Goal: Information Seeking & Learning: Learn about a topic

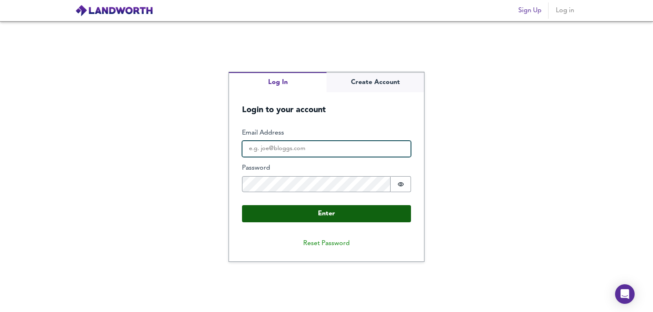
type input "valuations@osbf.co.uk"
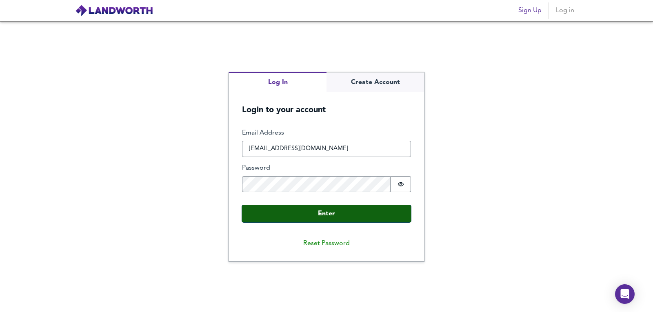
click at [298, 210] on button "Enter" at bounding box center [326, 213] width 169 height 17
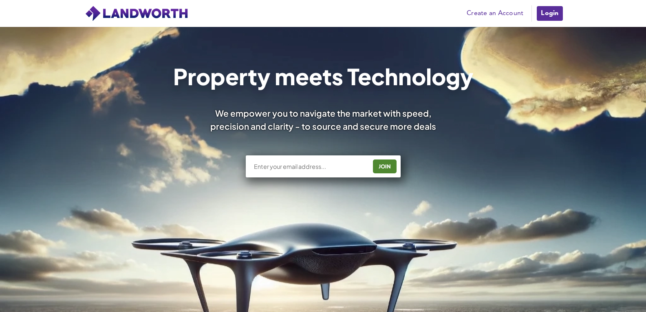
click at [548, 2] on div "Pricing Create an Account Users Estate Agents First Time Buyers House Hunters H…" at bounding box center [323, 13] width 489 height 27
click at [549, 12] on link "Login" at bounding box center [549, 13] width 27 height 16
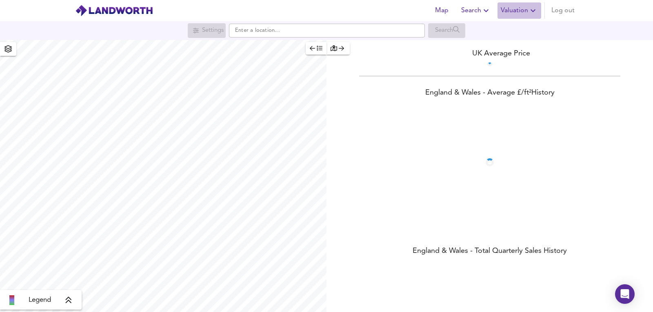
click at [527, 9] on span "Valuation" at bounding box center [518, 10] width 37 height 11
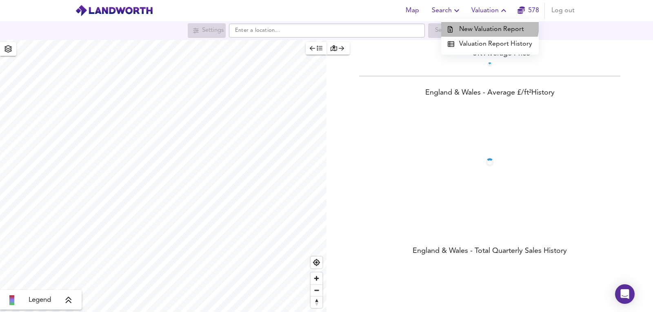
click at [485, 24] on li "New Valuation Report" at bounding box center [489, 29] width 97 height 15
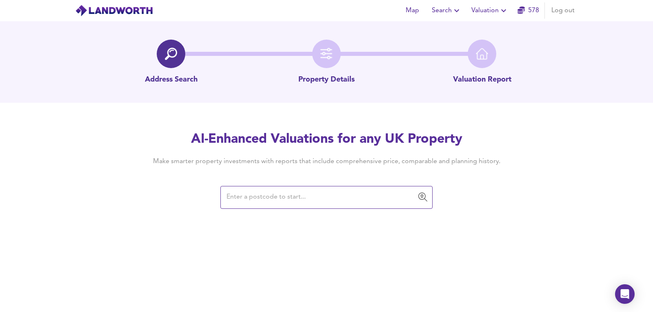
click at [327, 197] on input "text" at bounding box center [320, 197] width 192 height 15
click at [328, 215] on div "Map Search Valuation 578 Log out Address Search Property Details Valuation Repo…" at bounding box center [326, 156] width 653 height 312
click at [329, 197] on input "text" at bounding box center [320, 197] width 192 height 15
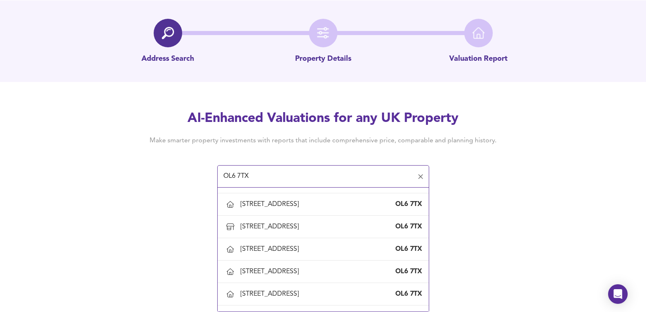
scroll to position [897, 0]
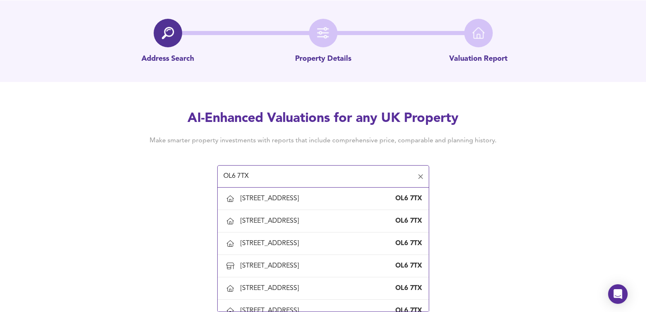
type input "[STREET_ADDRESS]"
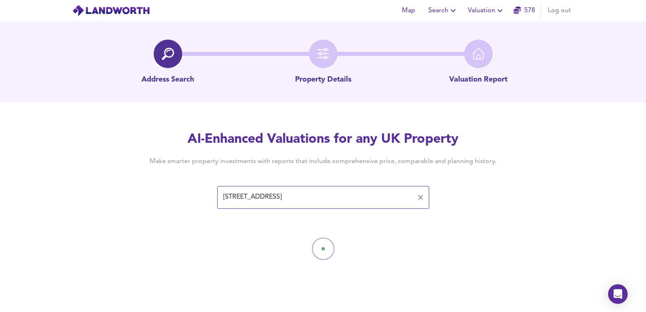
scroll to position [0, 0]
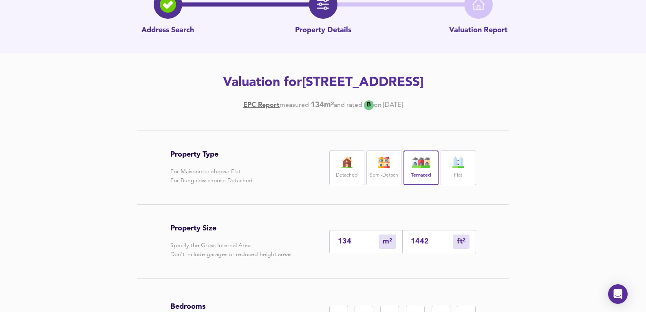
scroll to position [46, 0]
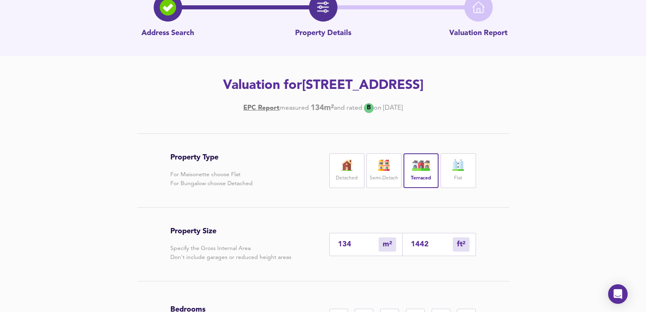
drag, startPoint x: 186, startPoint y: 87, endPoint x: 564, endPoint y: 94, distance: 377.7
click at [564, 94] on div "Address Search Property Details Valuation Report Valuation for [STREET_ADDRESS]…" at bounding box center [323, 198] width 646 height 446
copy h2 "[STREET_ADDRESS]"
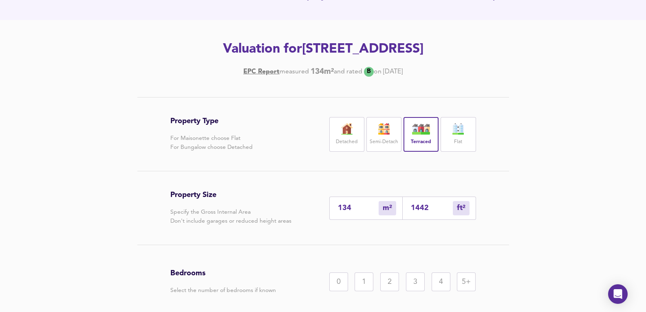
scroll to position [155, 0]
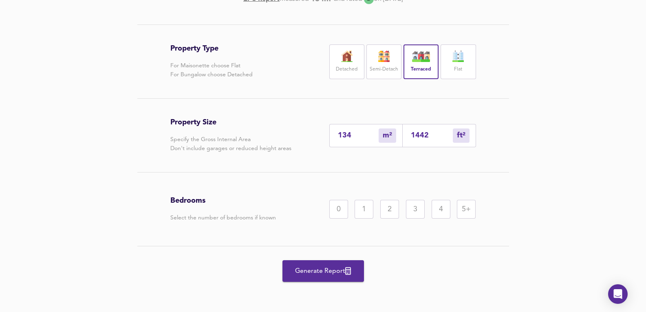
click at [449, 200] on div "4" at bounding box center [441, 209] width 19 height 19
click at [358, 268] on button "Generate Report" at bounding box center [324, 271] width 82 height 22
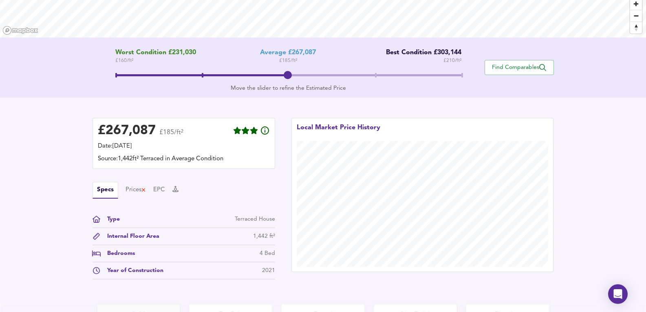
scroll to position [136, 0]
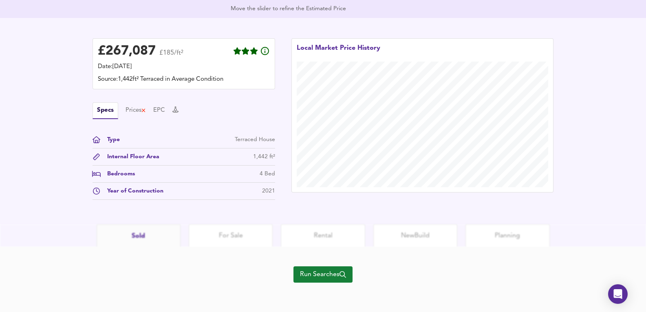
click at [341, 273] on span "Run Searches" at bounding box center [323, 274] width 46 height 11
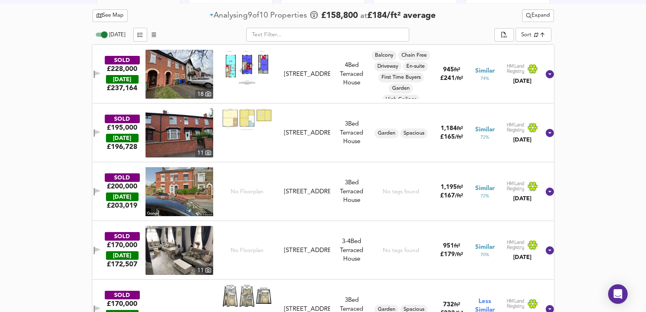
scroll to position [286, 0]
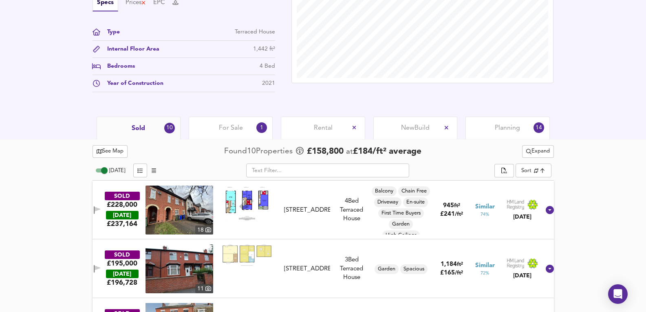
click at [523, 128] on div "Planning 14" at bounding box center [508, 128] width 84 height 22
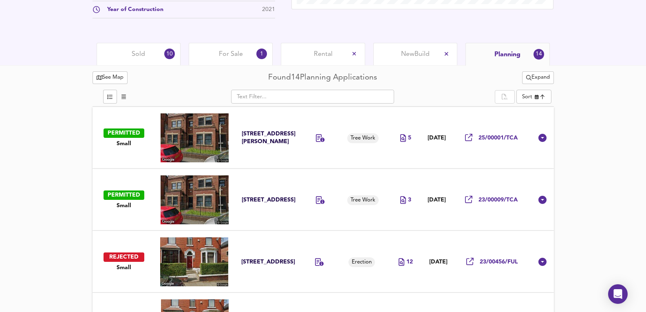
scroll to position [367, 0]
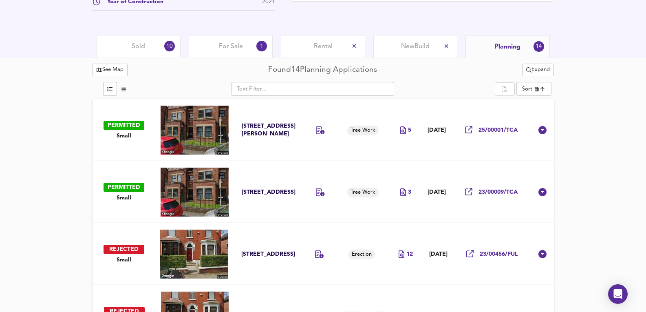
click at [396, 146] on td "5" at bounding box center [405, 130] width 27 height 62
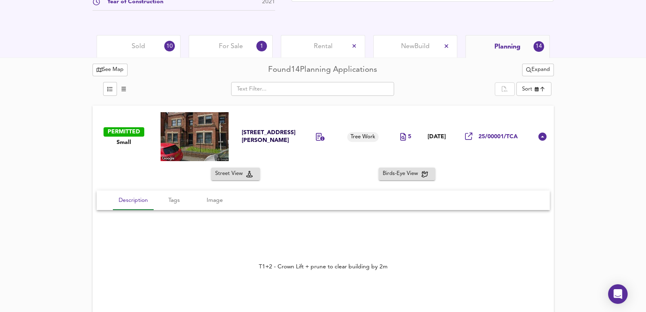
click at [354, 170] on div "Street View Birds-Eye View" at bounding box center [324, 174] width 462 height 13
click at [365, 162] on td "Tree Work" at bounding box center [366, 137] width 51 height 62
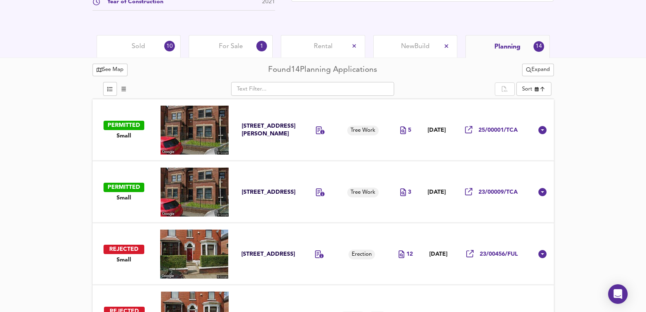
click at [347, 177] on td "Tree Work" at bounding box center [366, 192] width 51 height 62
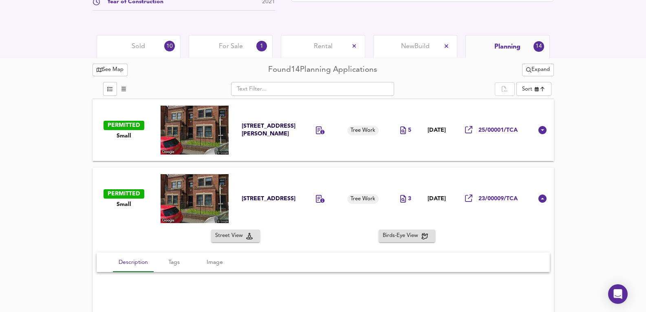
click at [347, 177] on td "Tree Work" at bounding box center [366, 199] width 51 height 62
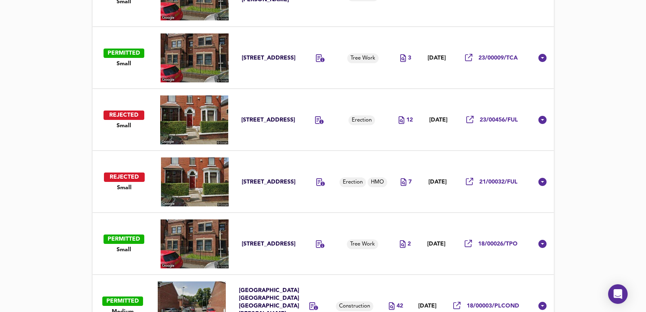
scroll to position [503, 0]
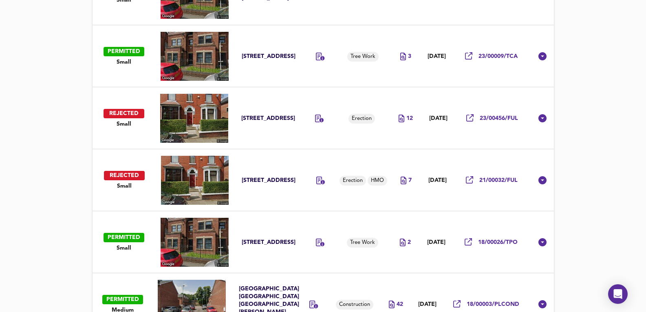
click at [374, 97] on td "Erection" at bounding box center [365, 118] width 51 height 62
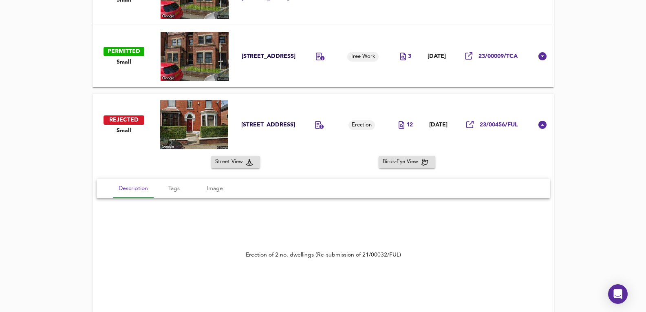
click at [374, 97] on td "Erection" at bounding box center [365, 125] width 51 height 62
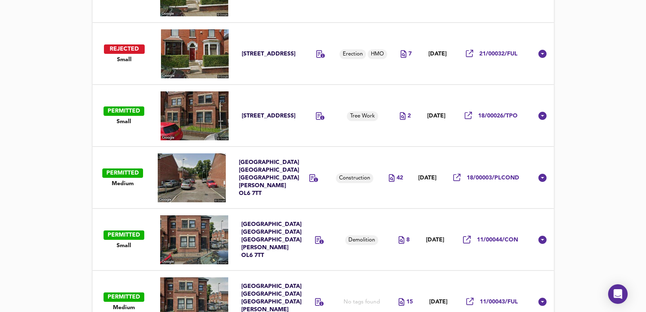
scroll to position [639, 0]
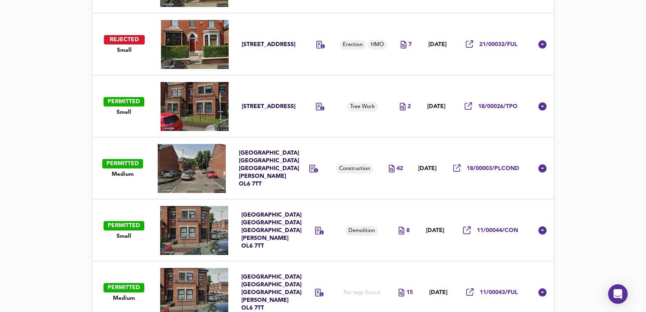
click at [354, 156] on td "Construction" at bounding box center [357, 168] width 49 height 62
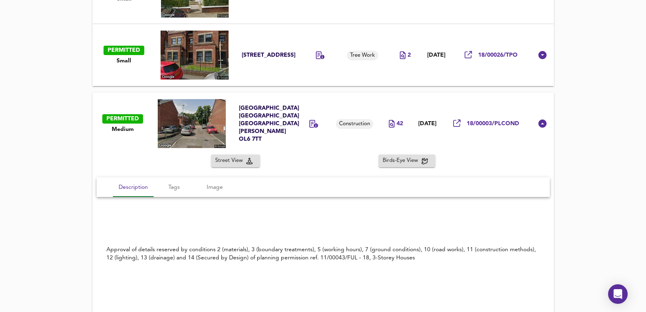
scroll to position [694, 0]
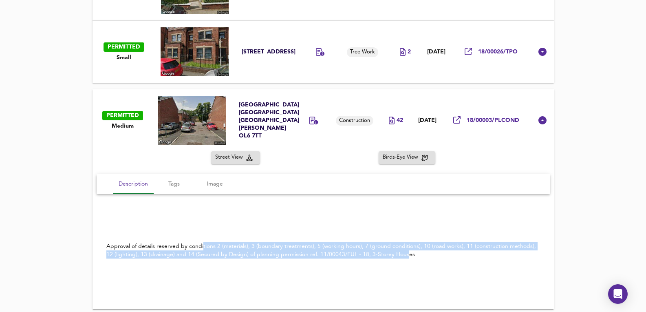
drag, startPoint x: 209, startPoint y: 244, endPoint x: 380, endPoint y: 259, distance: 171.1
click at [382, 259] on div "Approval of details reserved by conditions 2 (materials), 3 (boundary treatment…" at bounding box center [323, 250] width 434 height 16
click at [380, 259] on div "Approval of details reserved by conditions 2 (materials), 3 (boundary treatment…" at bounding box center [323, 250] width 434 height 16
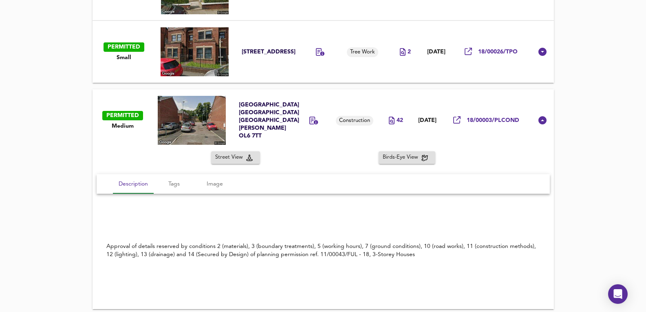
click at [382, 103] on td "42" at bounding box center [396, 120] width 29 height 62
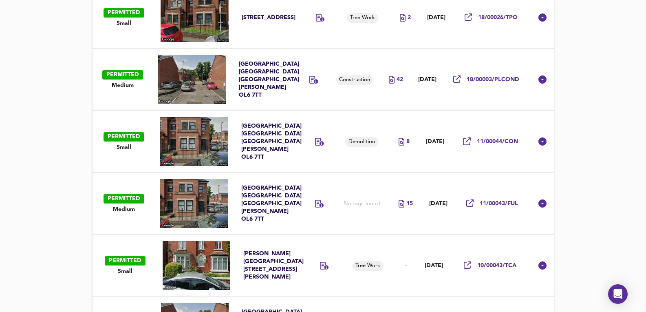
scroll to position [775, 0]
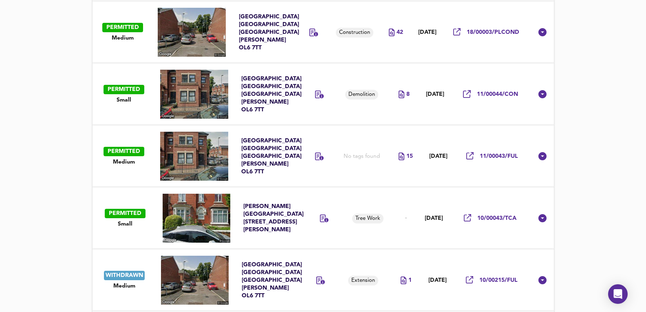
click at [340, 76] on td "Demolition" at bounding box center [365, 94] width 51 height 62
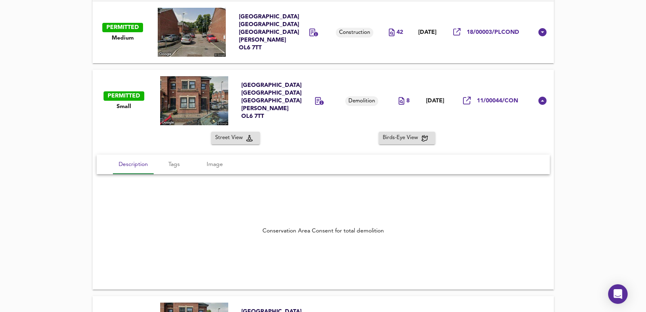
click at [355, 77] on td "Demolition" at bounding box center [365, 101] width 51 height 62
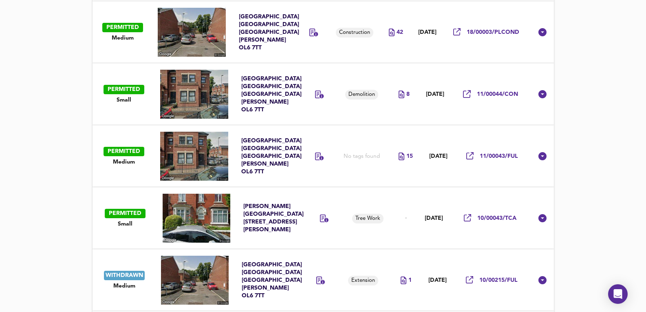
click at [340, 128] on td "No tags found" at bounding box center [365, 156] width 51 height 62
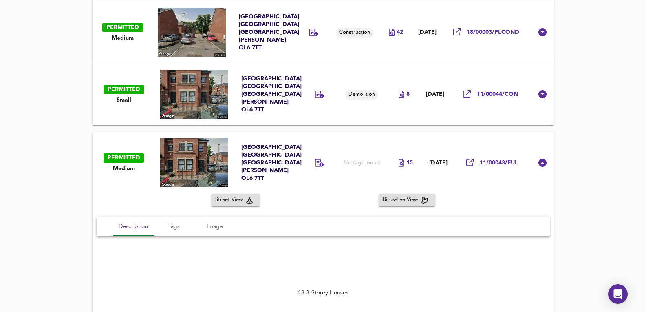
click at [340, 135] on td "No tags found" at bounding box center [365, 163] width 51 height 62
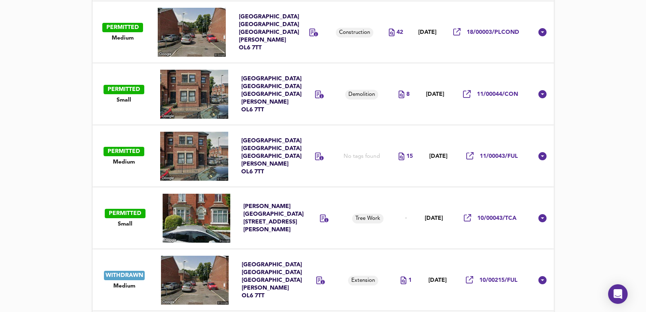
click at [340, 135] on td "No tags found" at bounding box center [365, 156] width 51 height 62
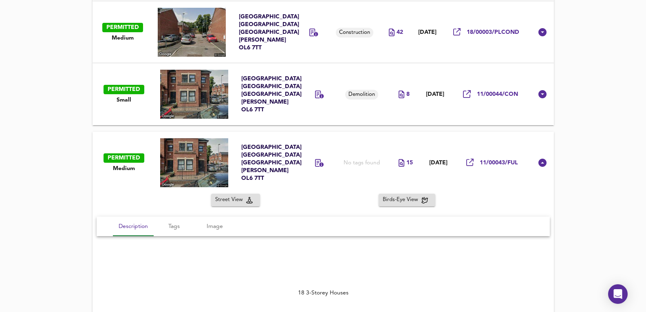
click at [340, 135] on td "No tags found" at bounding box center [365, 163] width 51 height 62
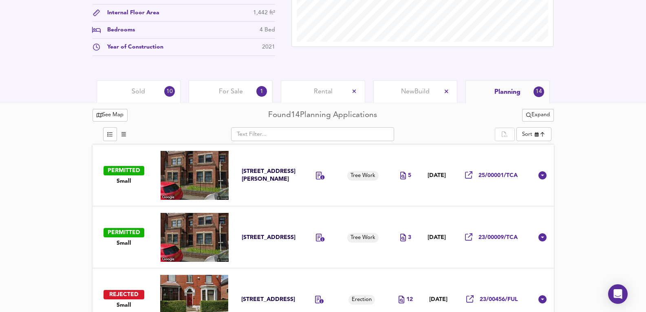
scroll to position [259, 0]
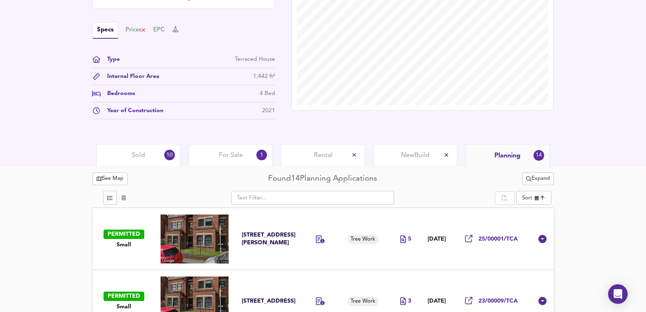
click at [248, 163] on div "For Sale 1" at bounding box center [231, 155] width 84 height 22
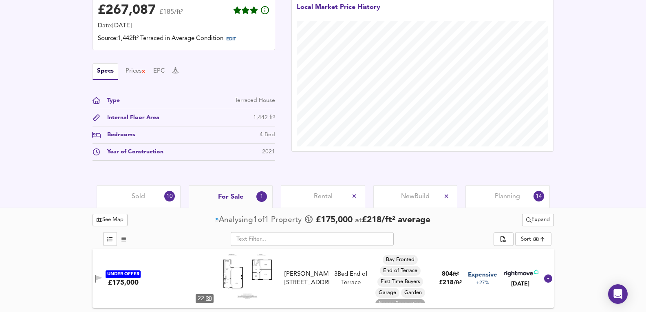
scroll to position [218, 0]
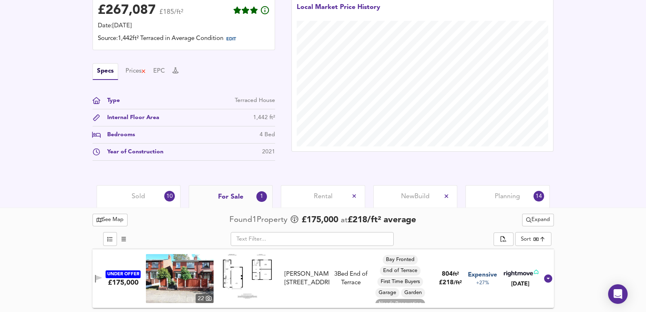
click at [170, 197] on div "10" at bounding box center [169, 196] width 11 height 11
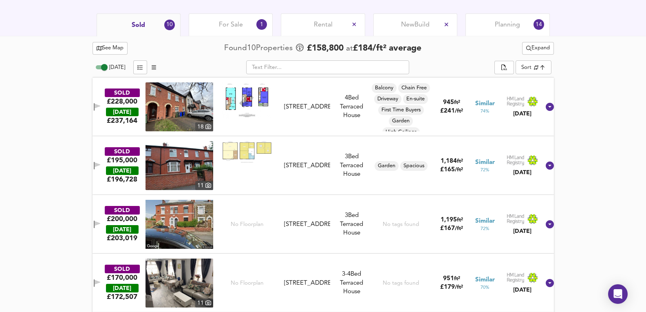
scroll to position [340, 0]
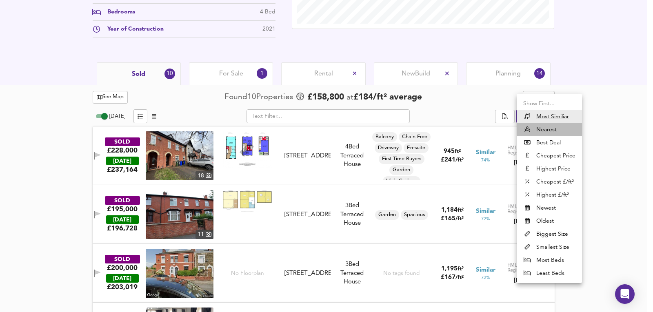
click at [554, 126] on li "Nearest" at bounding box center [548, 129] width 65 height 13
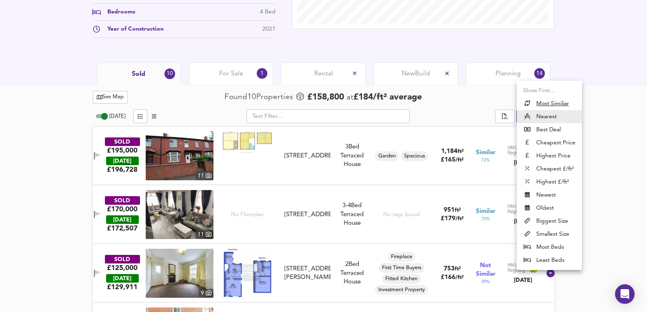
click at [547, 105] on u "Most Similiar" at bounding box center [552, 104] width 33 height 8
type input "similarityscore"
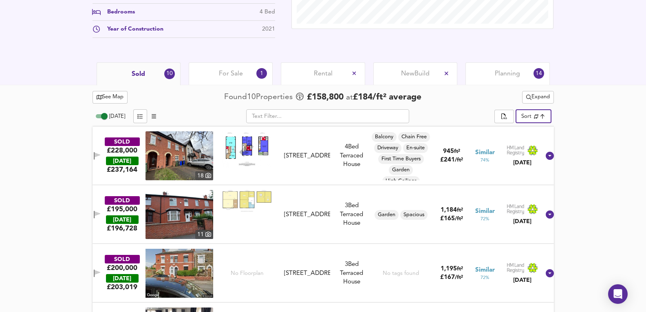
click at [535, 97] on span "Expand" at bounding box center [539, 97] width 24 height 9
click at [549, 151] on li "Terraced All Houses" at bounding box center [537, 152] width 84 height 13
click at [539, 124] on div "Today ​ Sort similarityscore ​" at bounding box center [324, 117] width 462 height 18
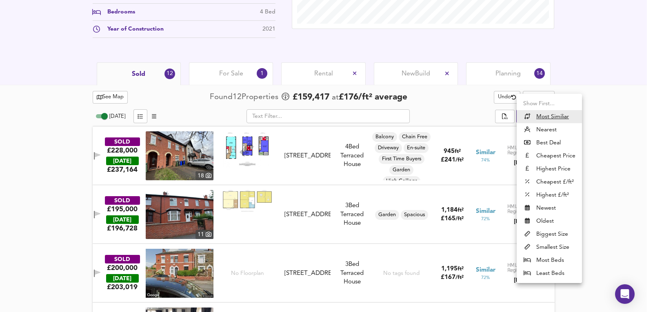
click at [547, 131] on li "Nearest" at bounding box center [548, 129] width 65 height 13
type input "distancetocenter"
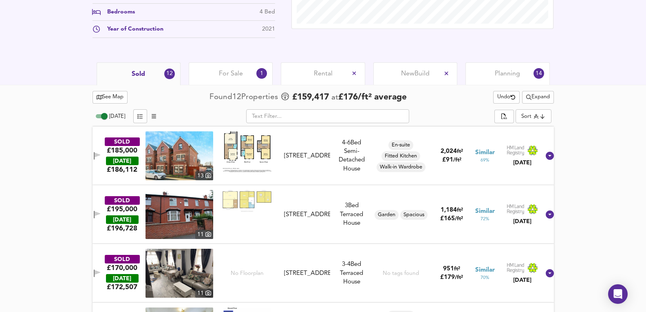
click at [190, 161] on img at bounding box center [180, 155] width 68 height 49
click at [395, 178] on div "En-suite Fitted Kitchen Walk-in Wardrobe" at bounding box center [401, 155] width 62 height 49
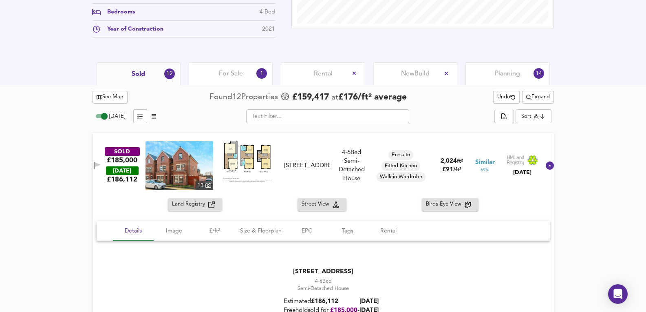
scroll to position [476, 0]
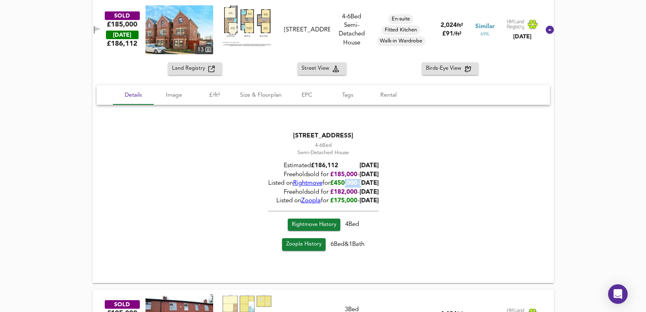
drag, startPoint x: 338, startPoint y: 185, endPoint x: 360, endPoint y: 181, distance: 22.7
click at [360, 181] on div "Listed on Rightmove for £ 450,000 - 28/06/2024" at bounding box center [323, 183] width 111 height 9
click at [360, 181] on span "28/06/2024" at bounding box center [368, 183] width 19 height 6
click at [352, 10] on div "SOLD £185,000 TODAY £ 186,112 13 7 Richmond Street, OL6 7TX 7 Richmond Street, …" at bounding box center [313, 29] width 454 height 49
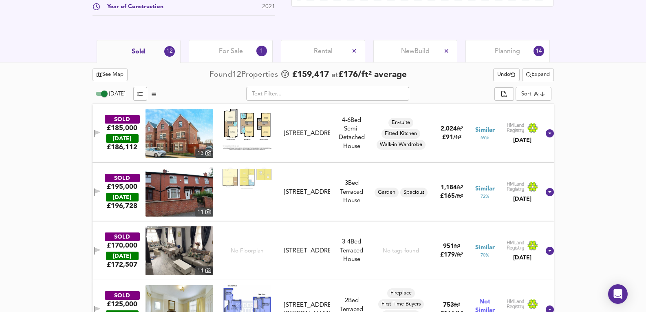
scroll to position [340, 0]
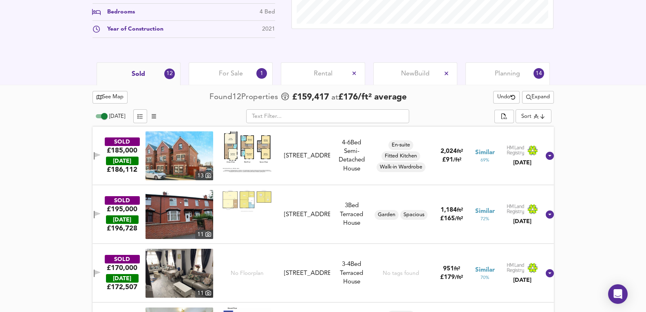
click at [342, 176] on div "SOLD £185,000 TODAY £ 186,112 13 7 Richmond Street, OL6 7TX 7 Richmond Street, …" at bounding box center [313, 155] width 454 height 49
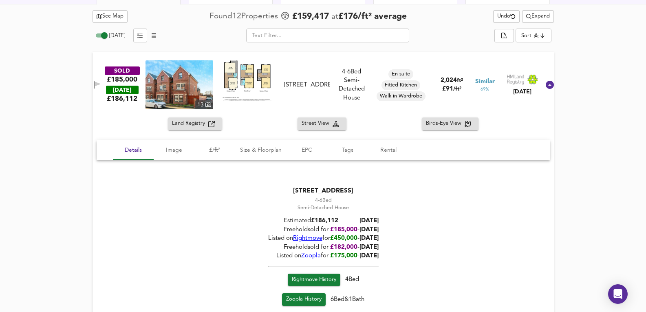
scroll to position [422, 0]
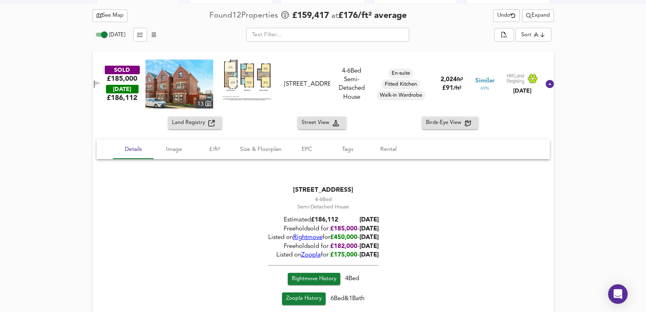
click at [303, 257] on span "Zoopla" at bounding box center [311, 255] width 20 height 6
click at [310, 233] on div "Freehold sold for £ 185,000 - 22/04/2025" at bounding box center [323, 229] width 111 height 9
click at [298, 237] on span "Rightmove" at bounding box center [307, 238] width 29 height 6
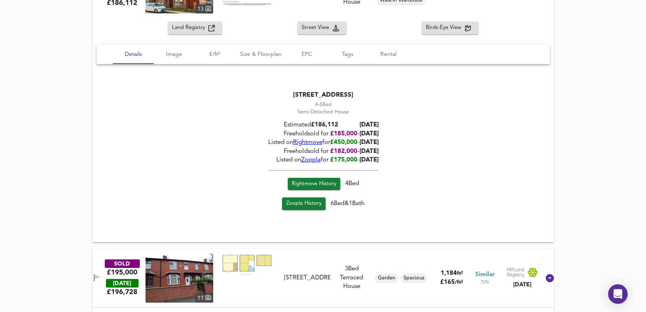
scroll to position [666, 0]
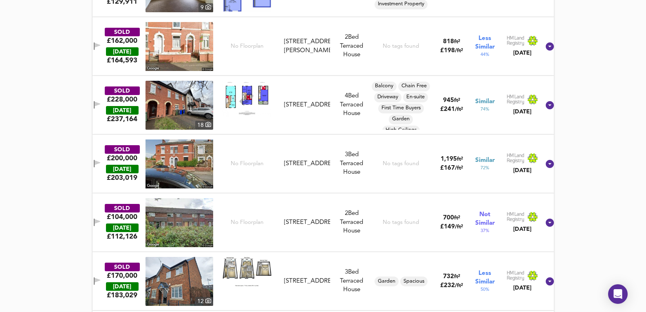
drag, startPoint x: 80, startPoint y: 170, endPoint x: 72, endPoint y: 236, distance: 66.5
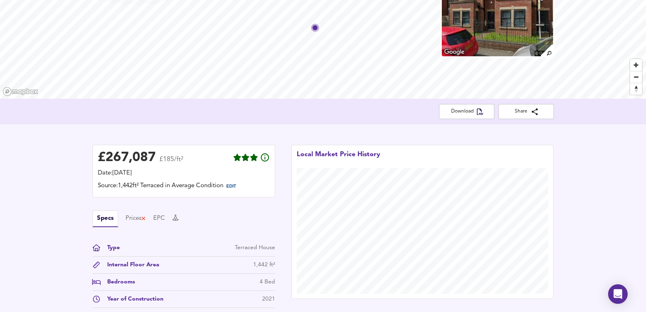
scroll to position [163, 0]
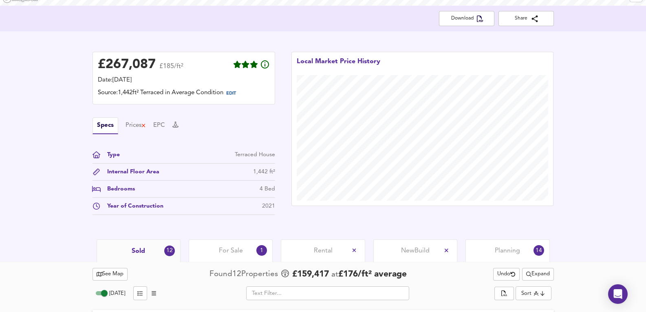
click at [235, 253] on span "For Sale" at bounding box center [231, 250] width 24 height 9
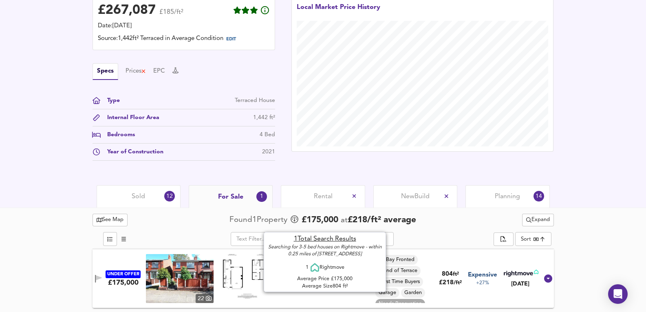
scroll to position [218, 0]
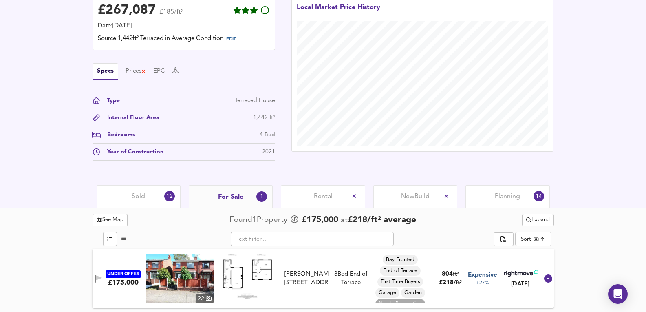
click at [560, 226] on div "See Map Found 1 Propert y £ 175,000 at £ 218 / ft² average Expand ​ Sort bestde…" at bounding box center [323, 260] width 481 height 104
click at [543, 219] on span "Expand" at bounding box center [539, 219] width 24 height 9
click at [538, 258] on li "3-5 bed s Any Beds" at bounding box center [537, 262] width 82 height 13
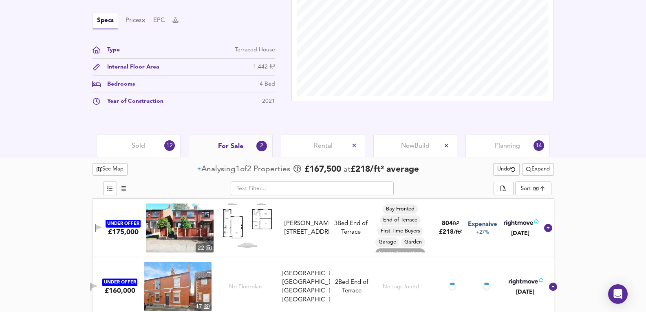
scroll to position [277, 0]
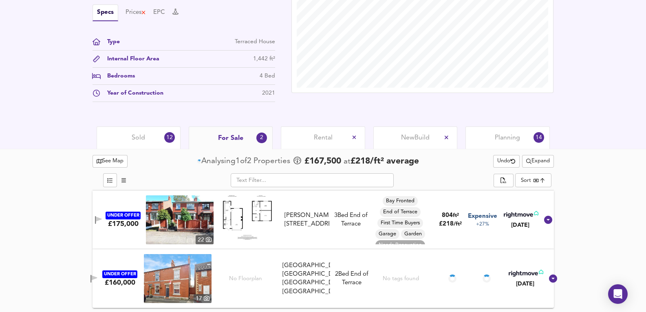
drag, startPoint x: 140, startPoint y: 144, endPoint x: 153, endPoint y: 146, distance: 12.8
click at [140, 144] on div "Sold 12" at bounding box center [139, 137] width 84 height 22
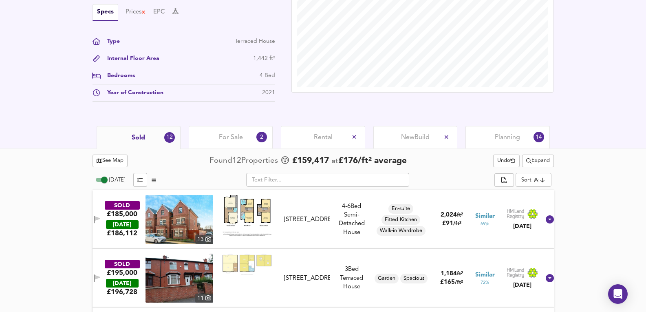
click at [537, 159] on span "Expand" at bounding box center [539, 160] width 24 height 9
click at [528, 192] on li "1 year 2 years" at bounding box center [537, 190] width 76 height 13
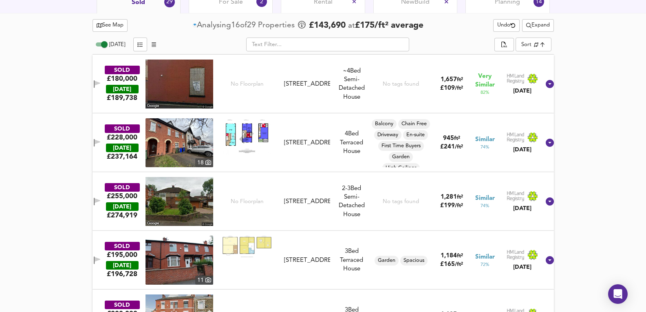
scroll to position [331, 0]
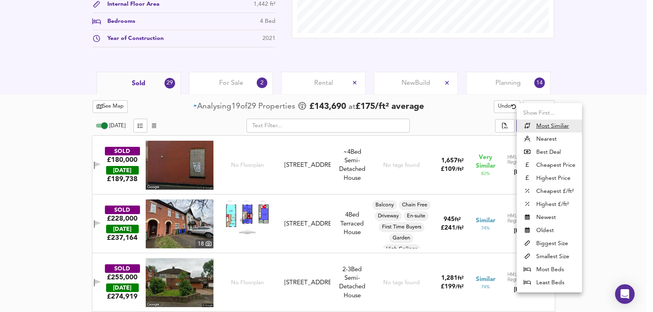
click at [562, 144] on li "Nearest" at bounding box center [548, 139] width 65 height 13
type input "distancetocenter"
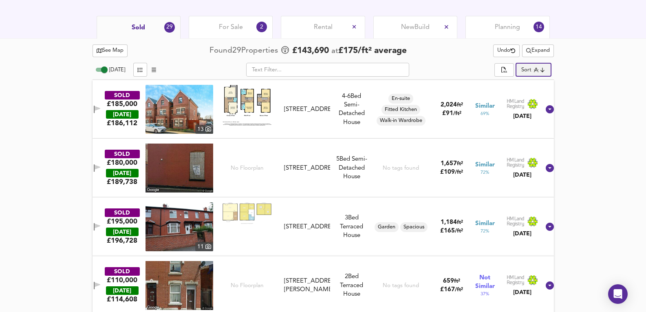
scroll to position [385, 0]
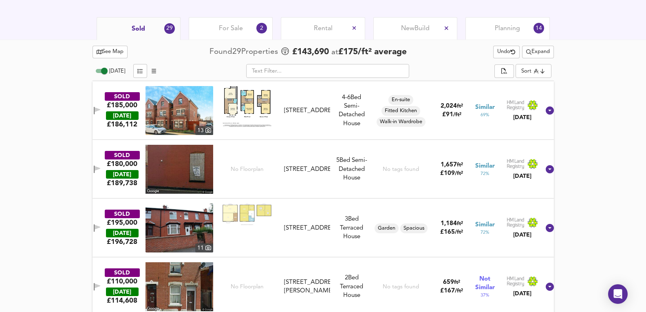
click at [332, 127] on div "SOLD £185,000 TODAY £ 186,112 13 7 Richmond Street, OL6 7TX 7 Richmond Street, …" at bounding box center [313, 110] width 454 height 49
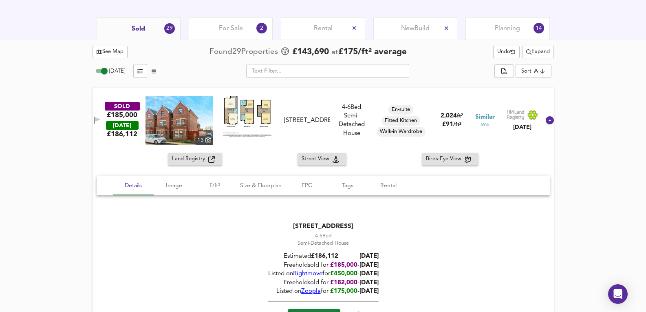
click at [292, 269] on div "Freehold sold for £ 185,000 - 22/04/2025" at bounding box center [323, 265] width 111 height 9
click at [300, 276] on span "Rightmove" at bounding box center [307, 274] width 29 height 6
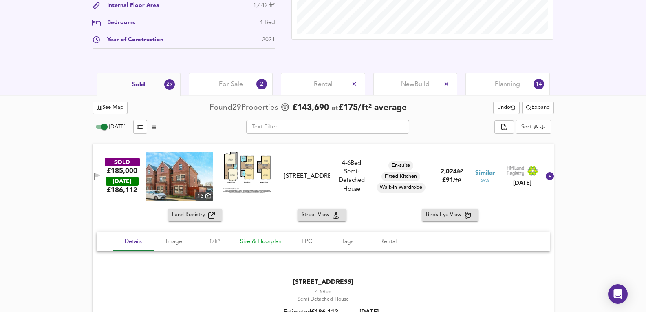
scroll to position [358, 0]
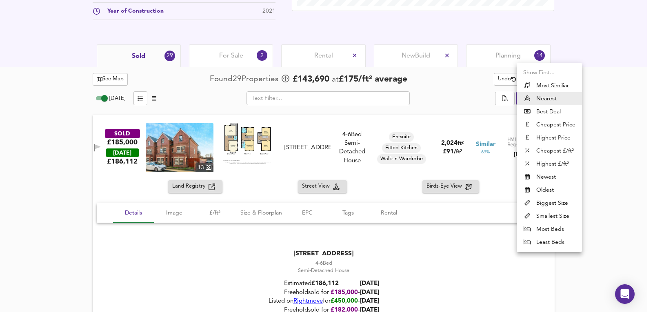
click at [612, 64] on div at bounding box center [326, 156] width 653 height 312
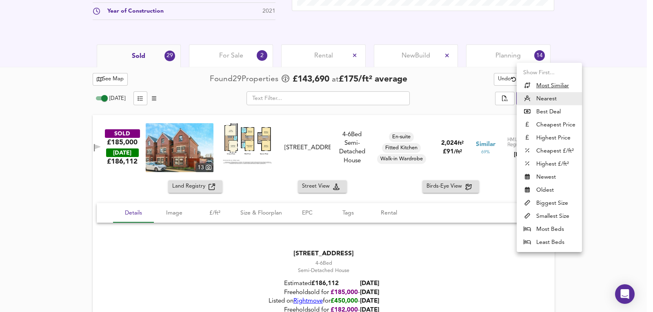
click at [590, 87] on div at bounding box center [326, 156] width 653 height 312
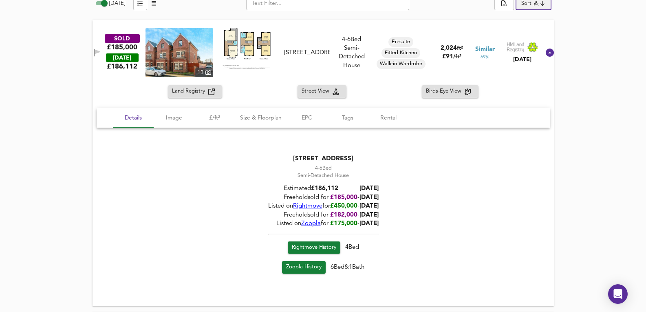
scroll to position [385, 0]
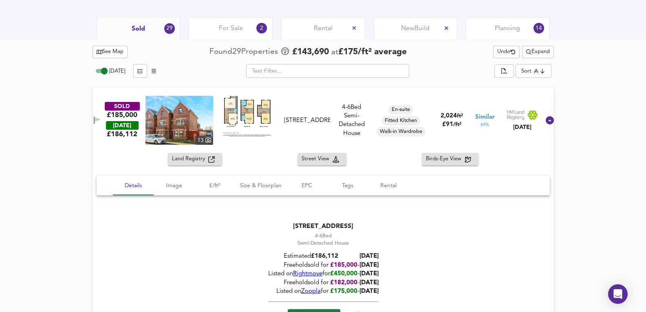
click at [374, 95] on div "SOLD £185,000 TODAY £ 186,112 13 7 Richmond Street, OL6 7TX 7 Richmond Street, …" at bounding box center [324, 120] width 462 height 65
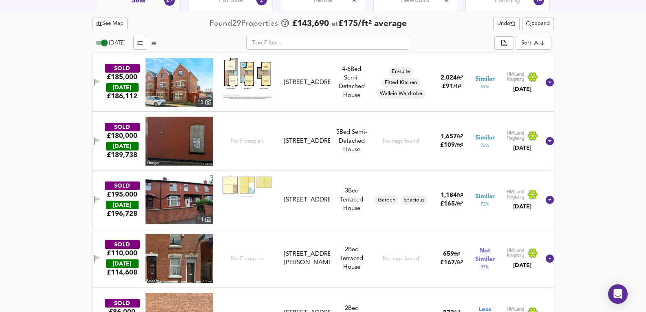
scroll to position [412, 0]
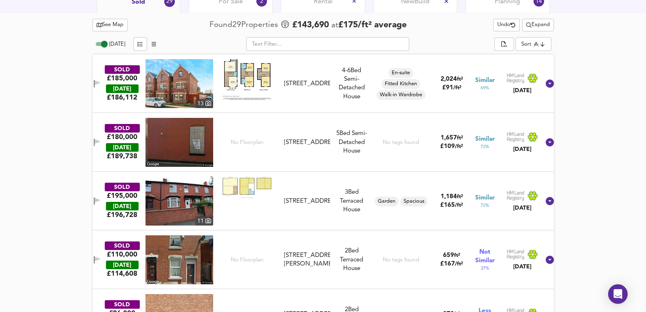
click at [541, 31] on button "Expand" at bounding box center [538, 25] width 32 height 13
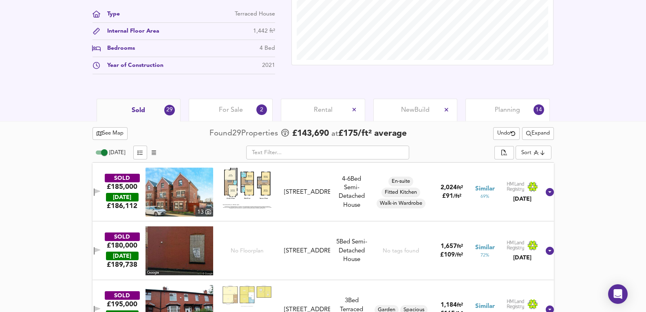
click at [240, 119] on div "For Sale 2" at bounding box center [231, 110] width 84 height 22
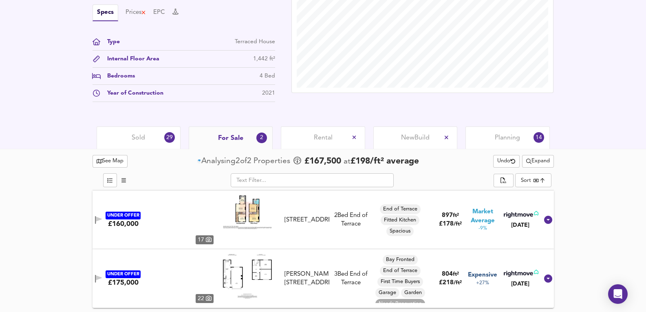
scroll to position [277, 0]
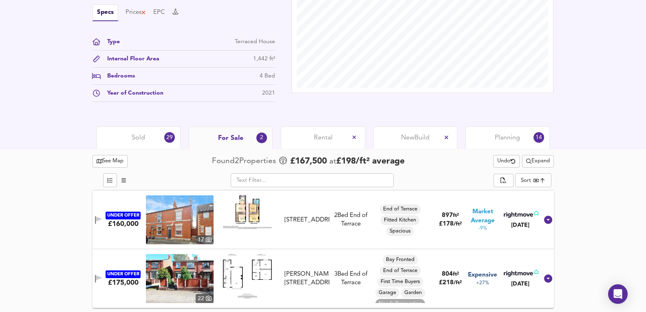
click at [546, 157] on span "Expand" at bounding box center [539, 161] width 24 height 9
click at [527, 179] on li "¼ mile ½ mile" at bounding box center [537, 177] width 76 height 13
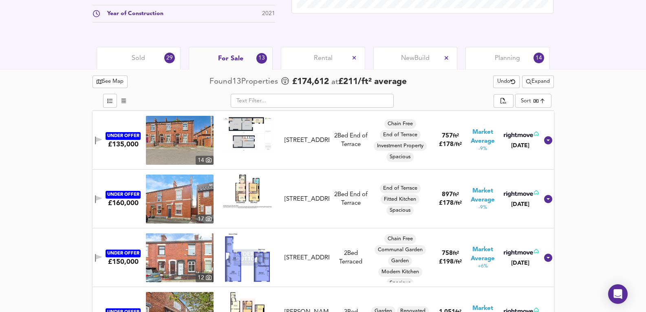
scroll to position [303, 0]
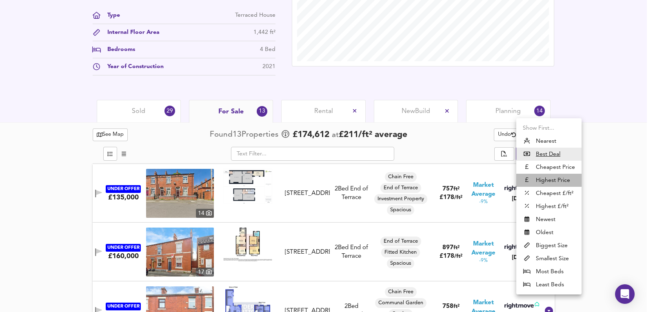
click at [550, 177] on li "Highest Price" at bounding box center [548, 180] width 65 height 13
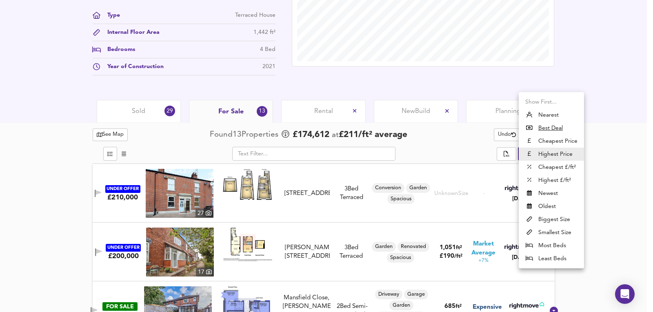
click at [551, 213] on li "Biggest Size" at bounding box center [550, 219] width 65 height 13
type input "biggest"
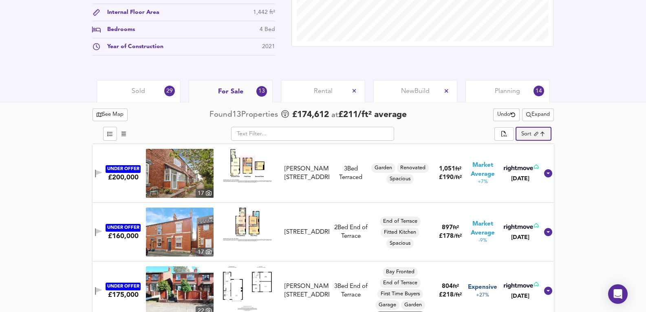
scroll to position [357, 0]
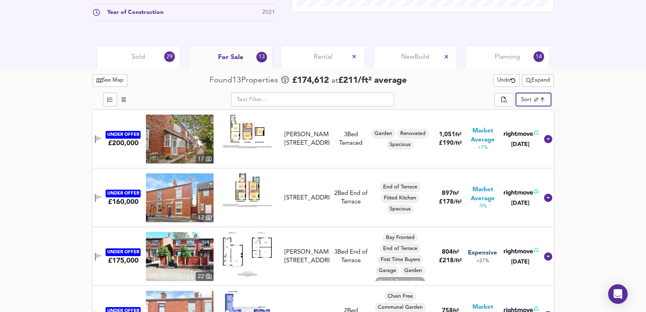
click at [131, 60] on div "Sold 29" at bounding box center [139, 57] width 84 height 22
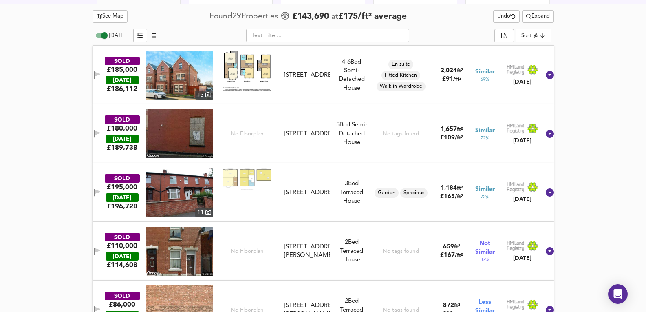
scroll to position [412, 0]
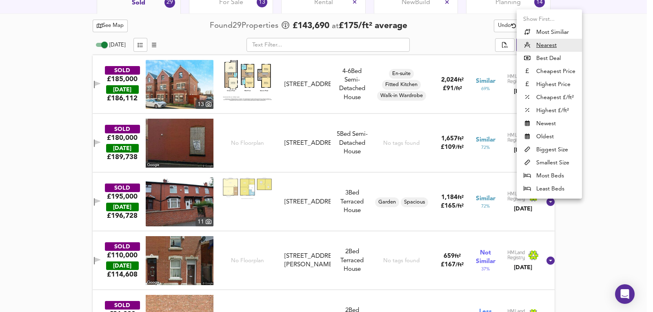
click at [560, 36] on li "Most Similiar" at bounding box center [548, 32] width 65 height 13
type input "similarityscore"
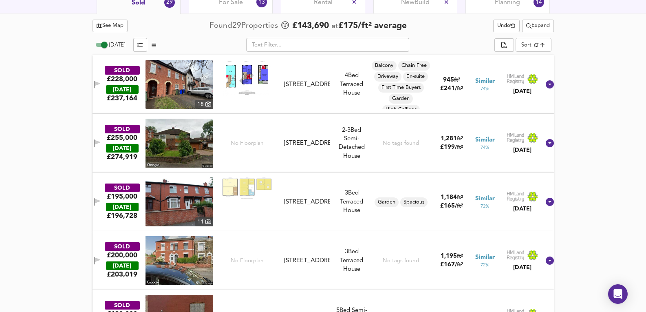
click at [185, 76] on img at bounding box center [180, 84] width 68 height 49
click at [328, 104] on div "SOLD £228,000 TODAY £ 237,164 18 200 Burlington Street, OL7 0AE 200 Burlington …" at bounding box center [313, 84] width 454 height 49
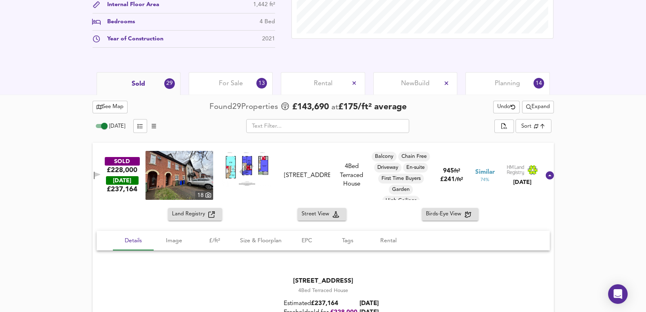
scroll to position [330, 0]
click at [228, 93] on div "For Sale 13" at bounding box center [231, 84] width 84 height 22
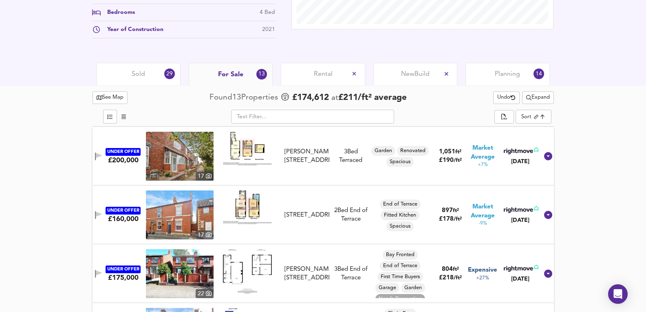
scroll to position [330, 0]
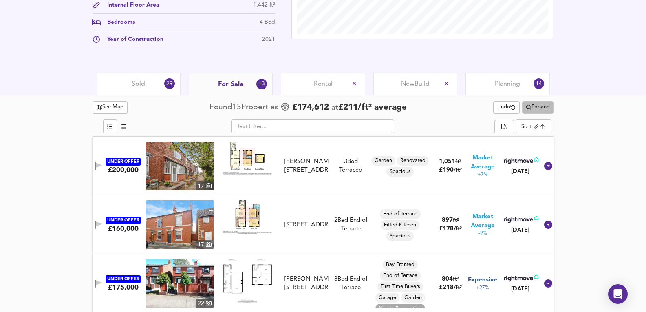
click at [541, 109] on span "Expand" at bounding box center [539, 107] width 24 height 9
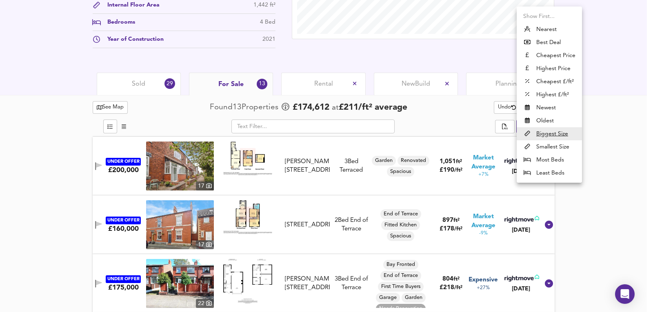
click at [560, 163] on li "Most Beds" at bounding box center [548, 159] width 65 height 13
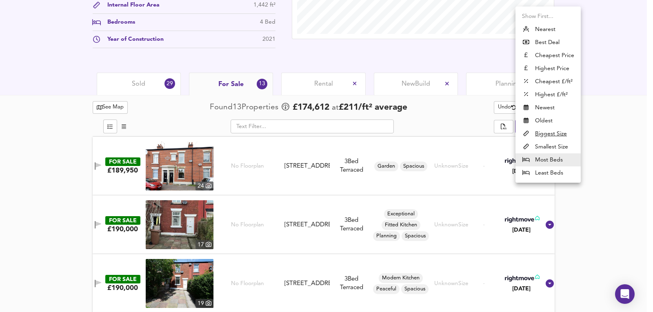
click at [553, 133] on u "Biggest Size" at bounding box center [551, 134] width 32 height 8
type input "biggest"
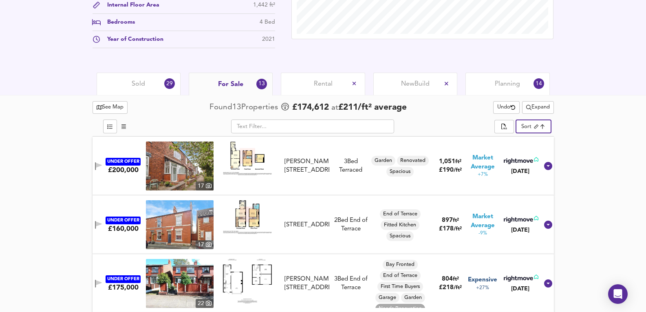
click at [190, 177] on img at bounding box center [180, 166] width 68 height 49
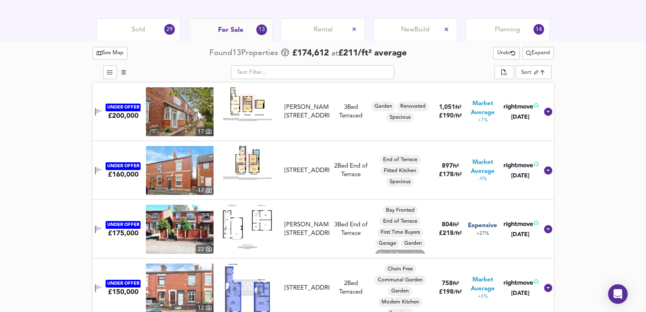
scroll to position [17, 0]
click at [193, 108] on img at bounding box center [180, 111] width 68 height 49
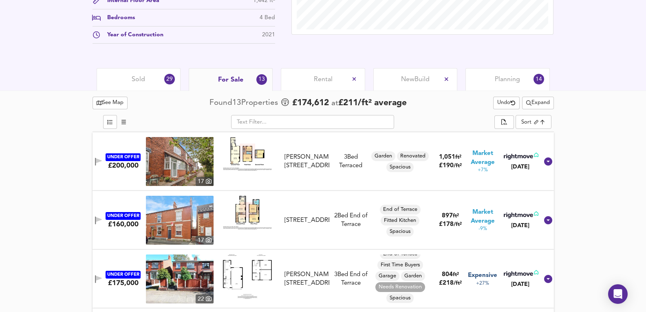
scroll to position [303, 0]
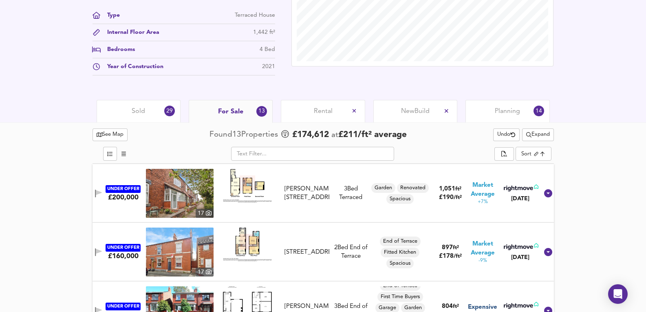
click at [138, 114] on span "Sold" at bounding box center [138, 111] width 13 height 9
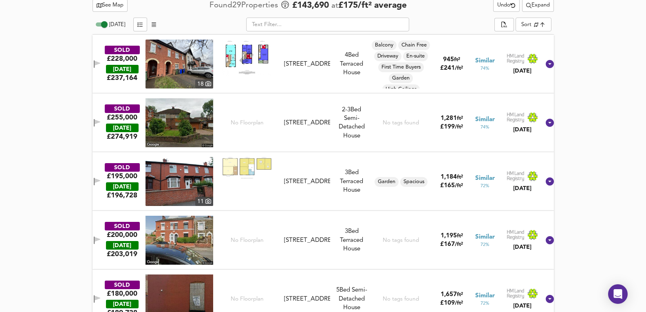
scroll to position [412, 0]
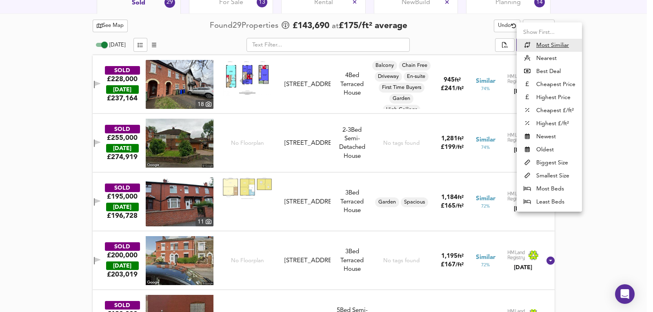
click at [553, 96] on li "Highest Price" at bounding box center [548, 97] width 65 height 13
type input "expensive"
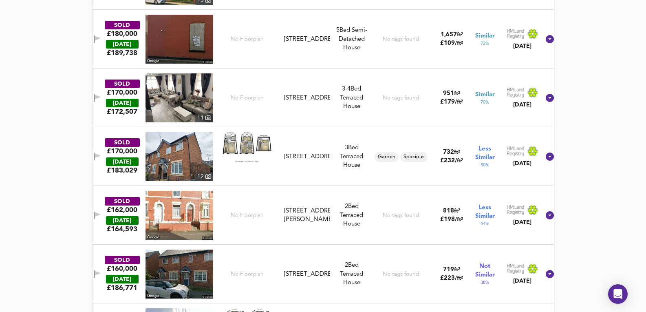
scroll to position [629, 0]
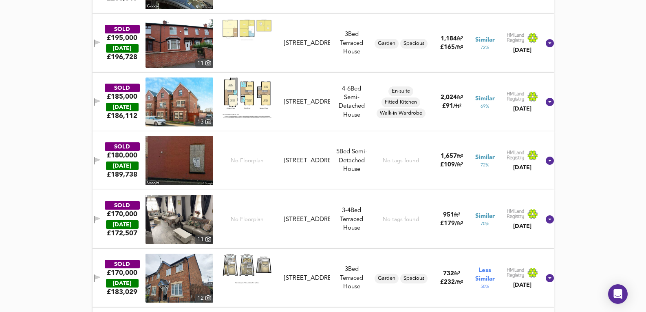
click at [183, 109] on img at bounding box center [180, 101] width 68 height 49
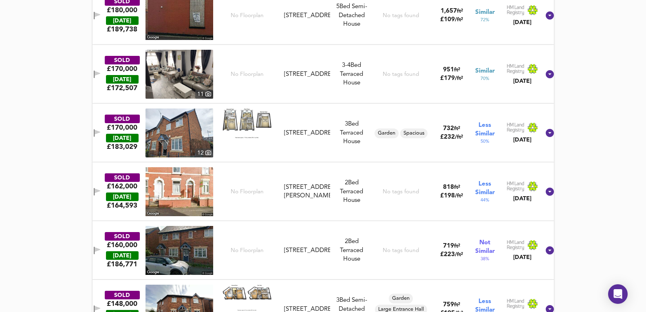
scroll to position [0, 0]
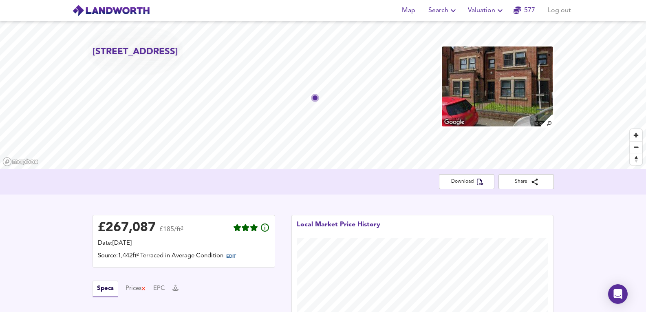
drag, startPoint x: 594, startPoint y: 132, endPoint x: 519, endPoint y: -35, distance: 183.8
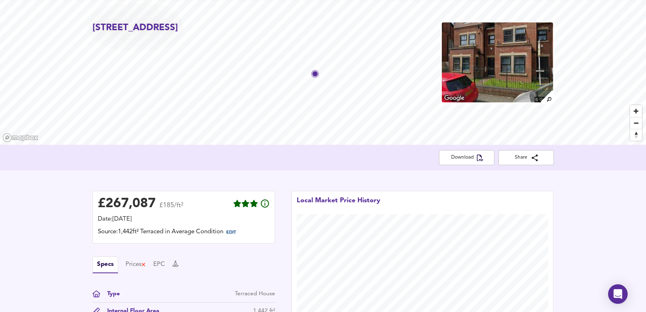
scroll to position [27, 0]
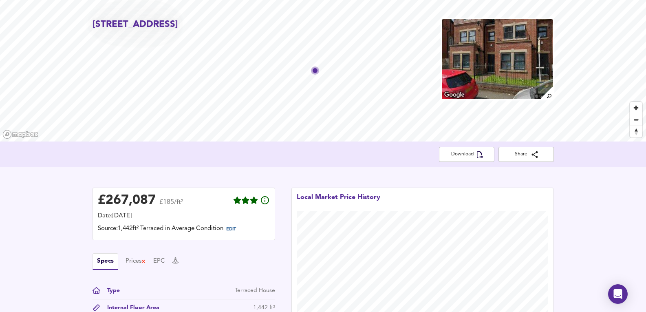
click at [510, 60] on img at bounding box center [497, 59] width 113 height 82
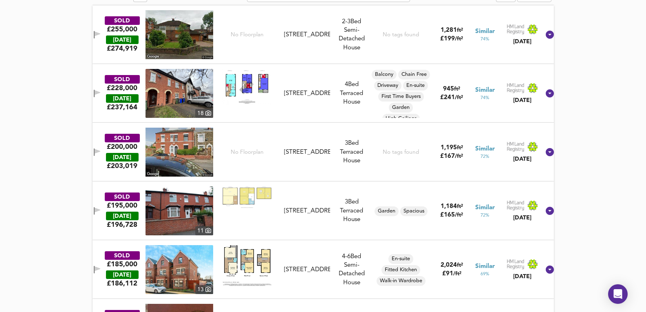
scroll to position [489, 0]
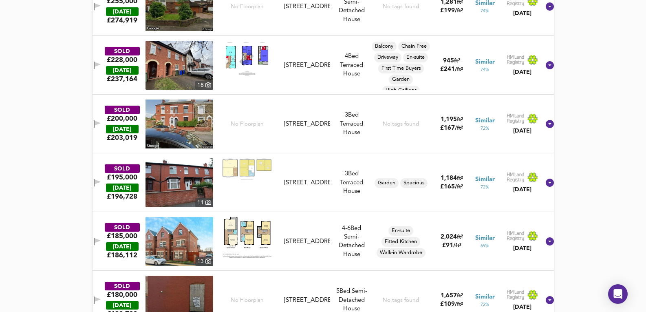
click at [170, 233] on img at bounding box center [180, 241] width 68 height 49
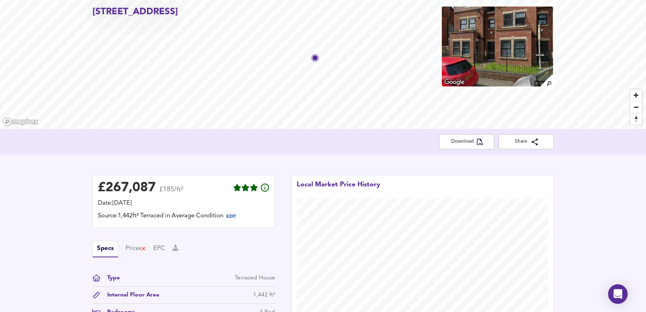
scroll to position [0, 0]
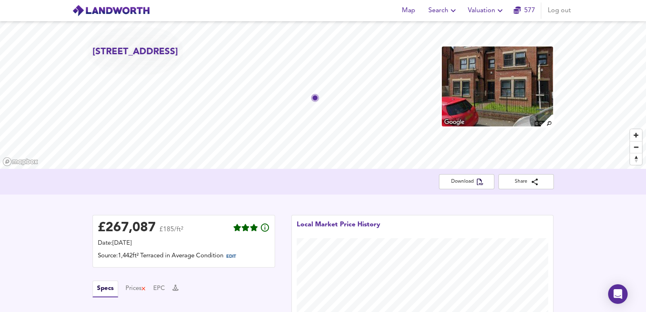
click at [507, 70] on img at bounding box center [497, 87] width 113 height 82
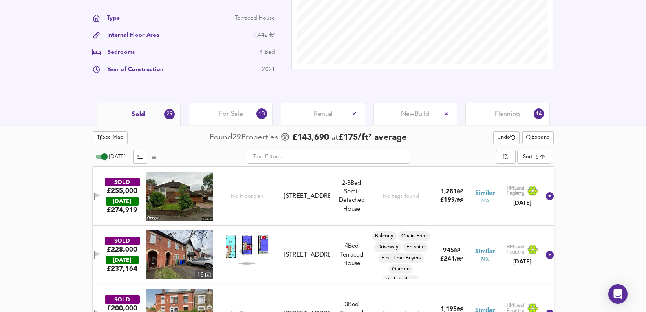
scroll to position [299, 0]
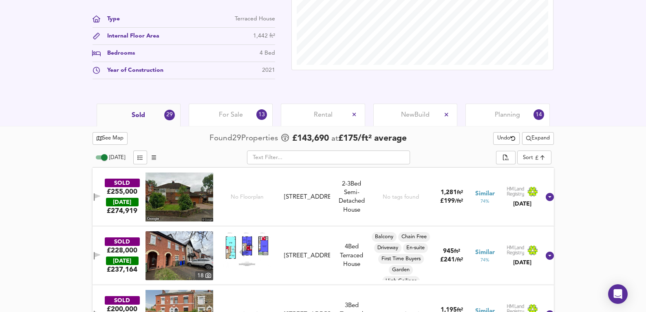
click at [229, 115] on span "For Sale" at bounding box center [231, 115] width 24 height 9
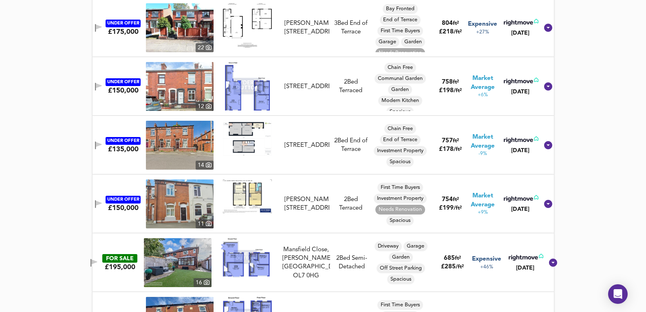
scroll to position [598, 0]
